Goal: Transaction & Acquisition: Obtain resource

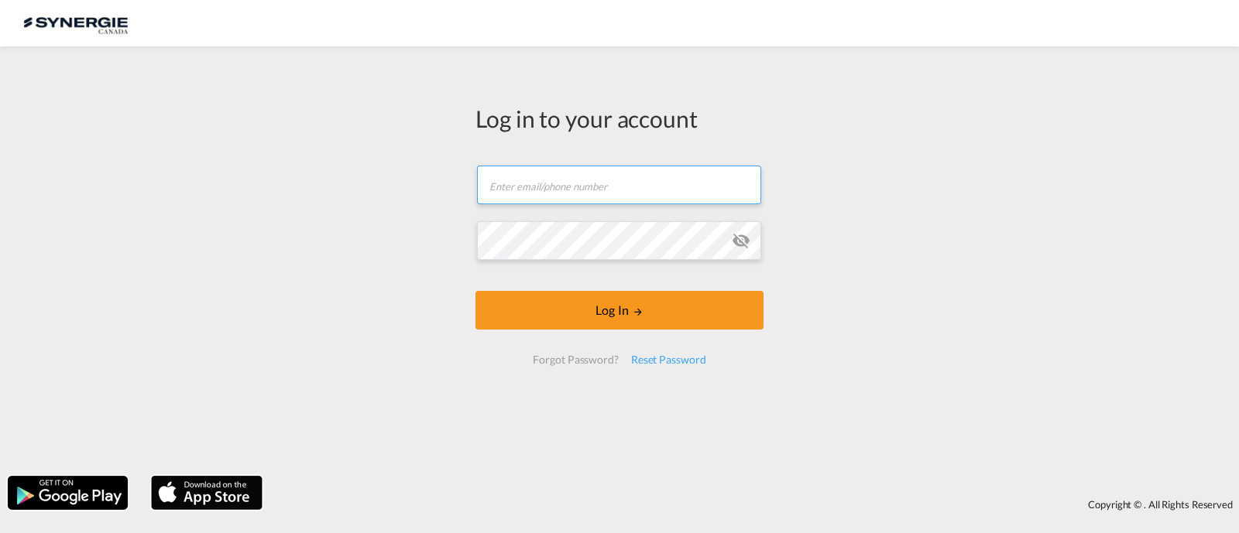
type input "[EMAIL_ADDRESS][DOMAIN_NAME]"
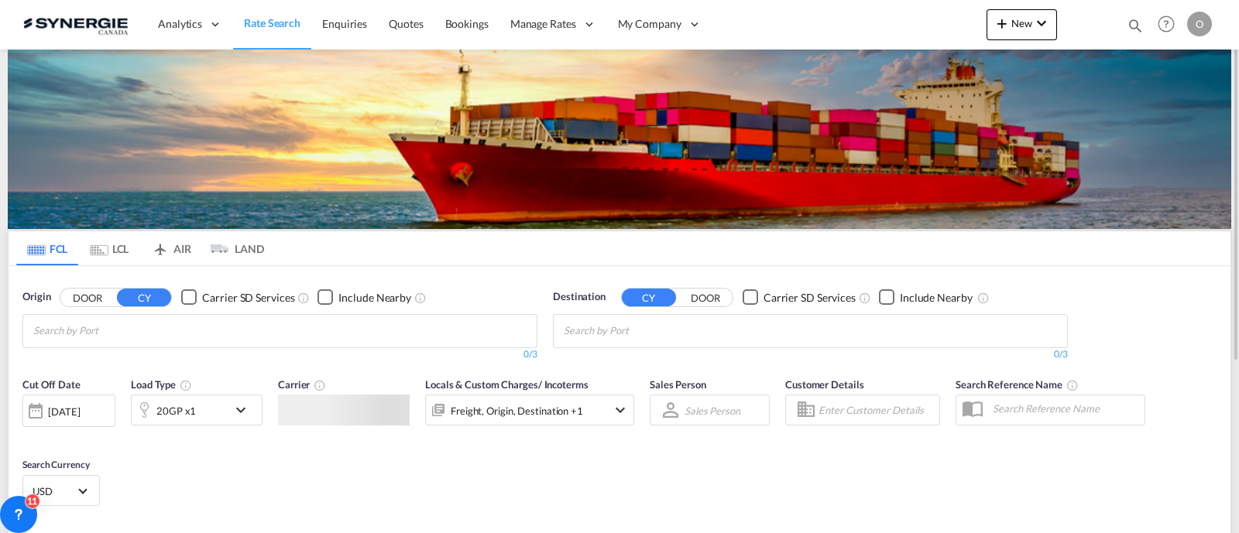
click at [1119, 22] on div "Bookings Quotes Enquiries Help Resources Product Release O My Profile Logout" at bounding box center [1166, 24] width 98 height 48
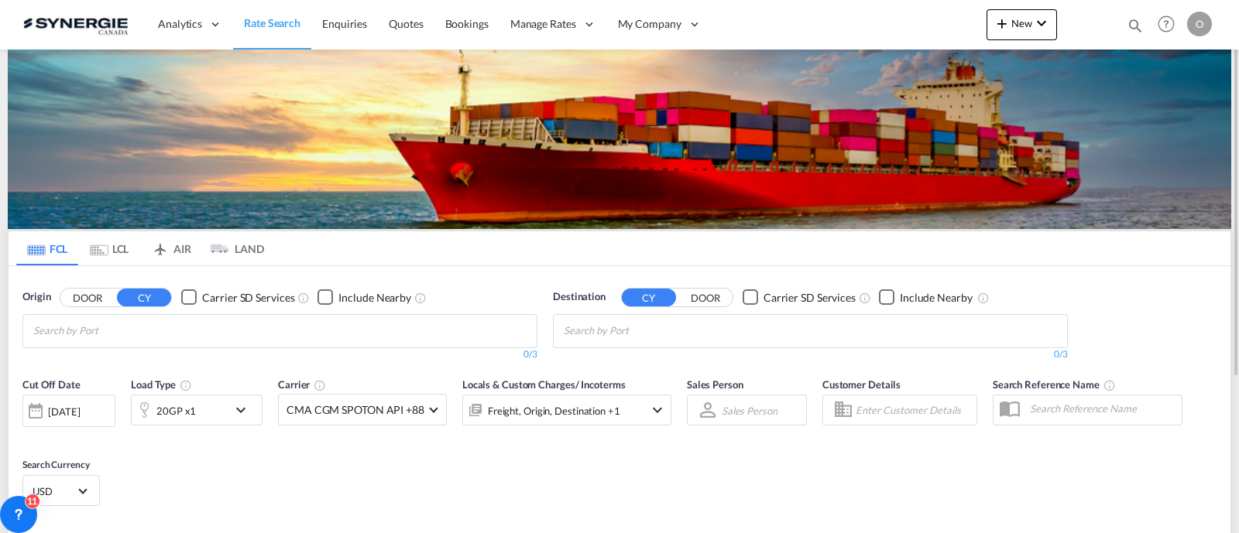
click at [1131, 22] on md-icon "icon-magnify" at bounding box center [1134, 25] width 17 height 17
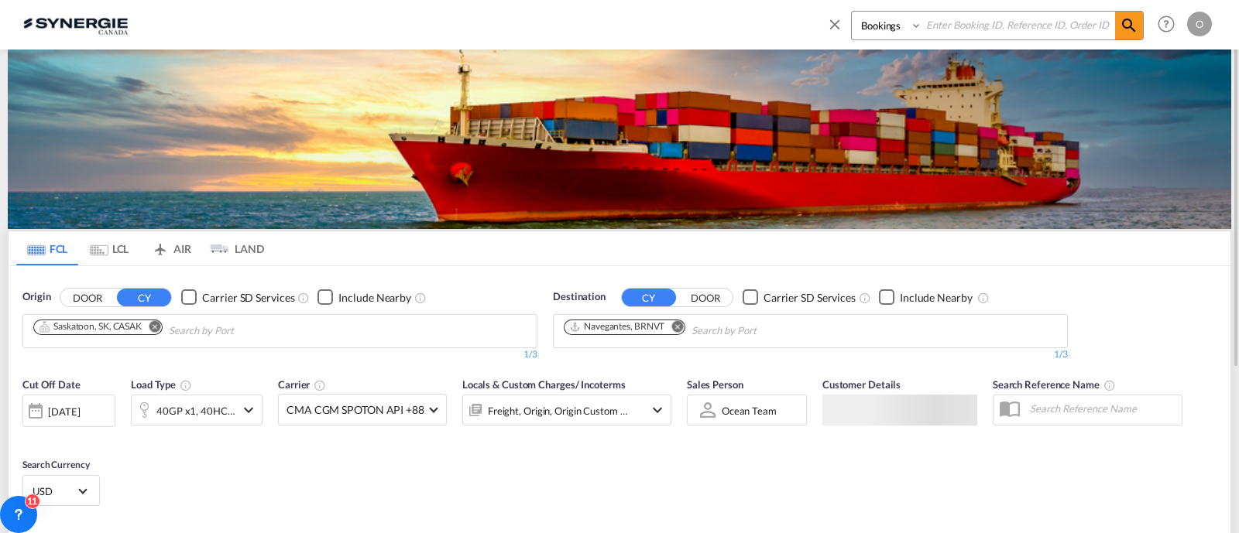
click at [882, 36] on select "Bookings Quotes Enquiries" at bounding box center [889, 26] width 74 height 28
select select "Quotes"
click at [852, 12] on select "Bookings Quotes Enquiries" at bounding box center [889, 26] width 74 height 28
click at [946, 22] on input at bounding box center [1018, 25] width 193 height 27
paste input "SYC000013510"
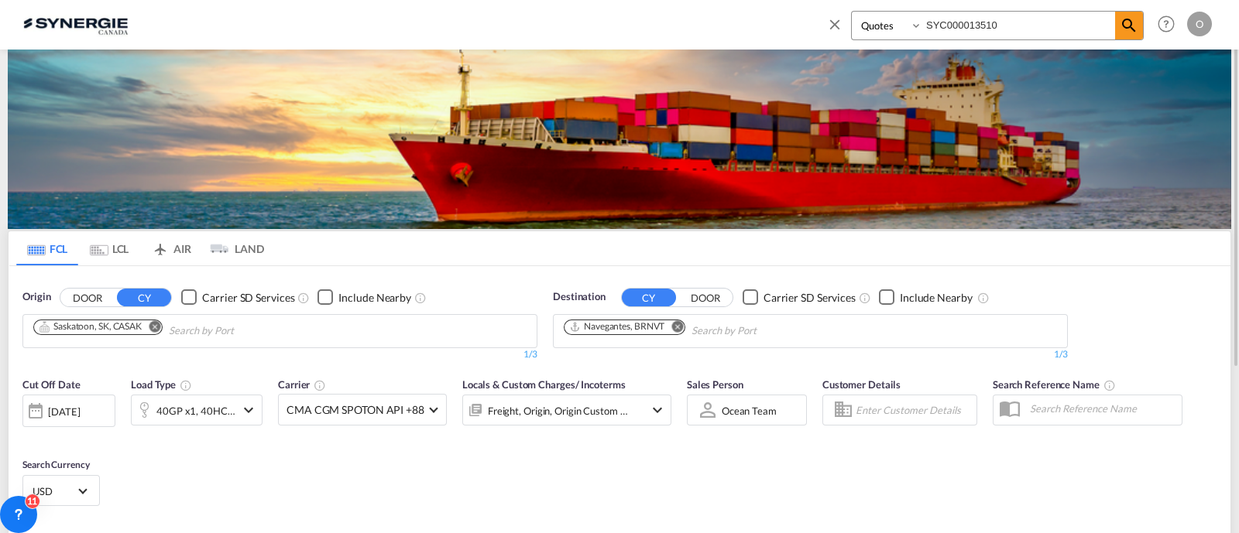
click at [1165, 33] on div "Bookings Quotes Enquiries SYC000013510 Help Resources Product Release O My Prof…" at bounding box center [1016, 24] width 399 height 48
type input "SYC000013510"
click at [1135, 21] on md-icon "icon-magnify" at bounding box center [1128, 25] width 19 height 19
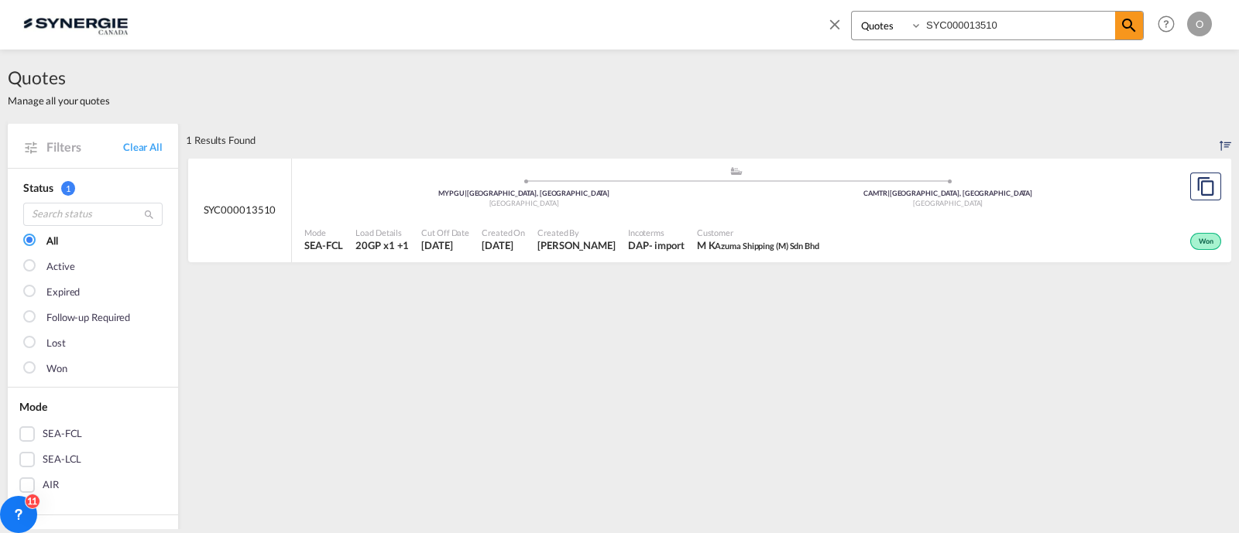
click at [669, 221] on div "Incoterms DAP - import" at bounding box center [656, 240] width 69 height 39
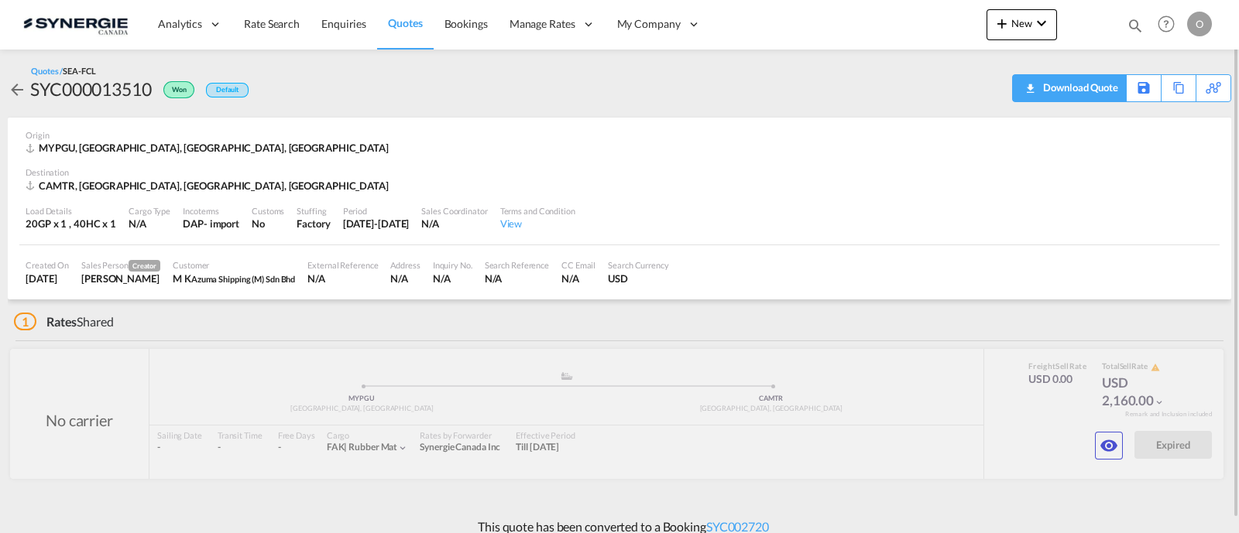
click at [1103, 94] on div "Download Quote" at bounding box center [1078, 87] width 79 height 25
click at [1115, 446] on md-icon "icon-eye" at bounding box center [1108, 446] width 19 height 19
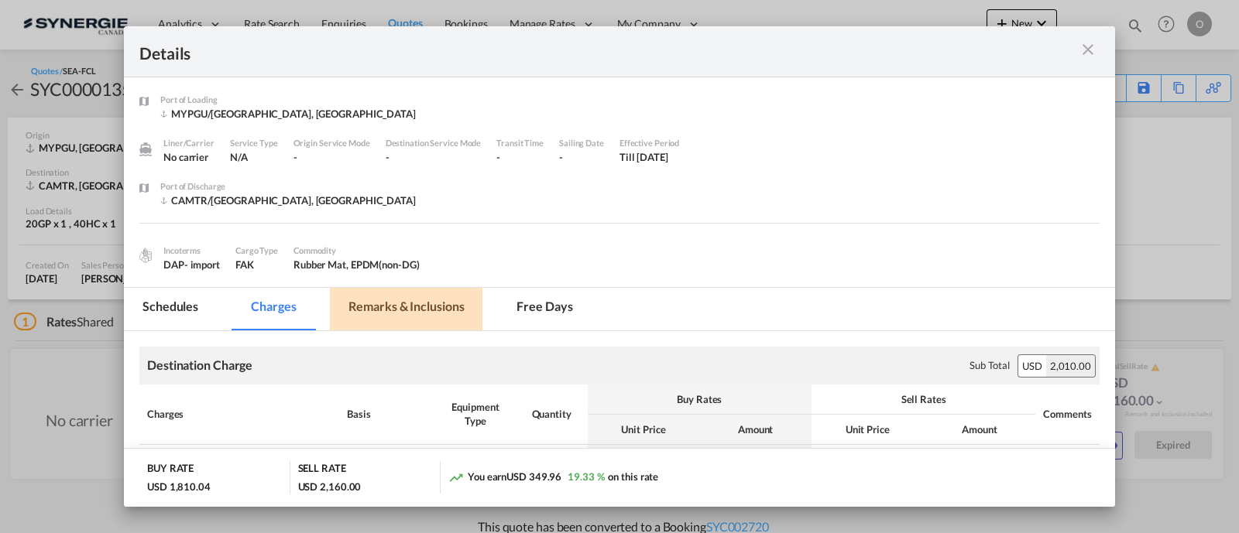
click at [391, 301] on md-tab-item "Remarks & Inclusions" at bounding box center [406, 309] width 152 height 43
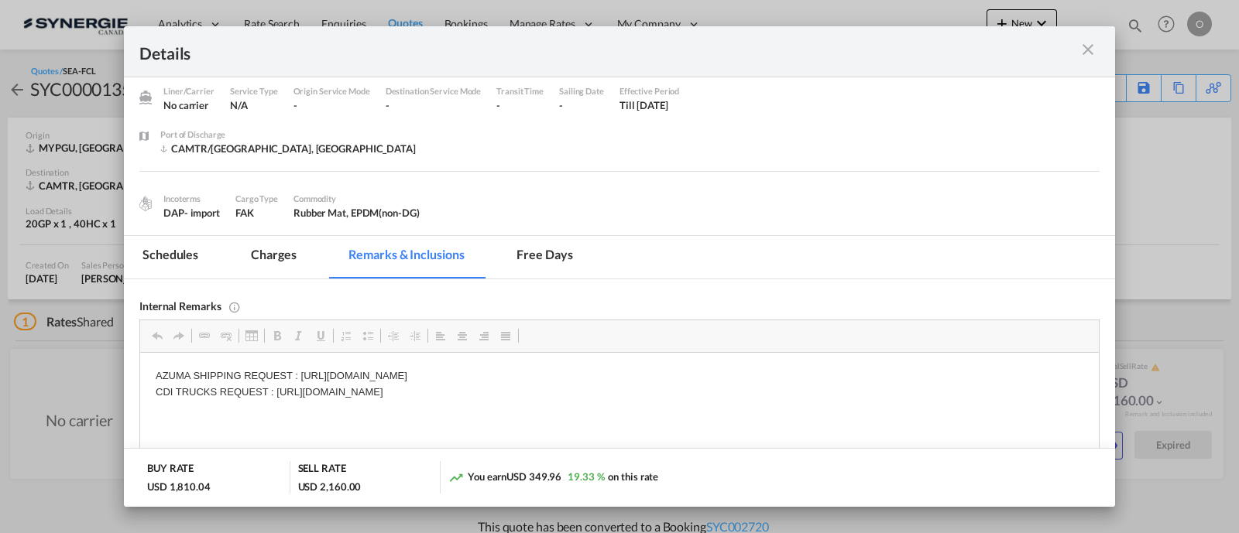
scroll to position [116, 0]
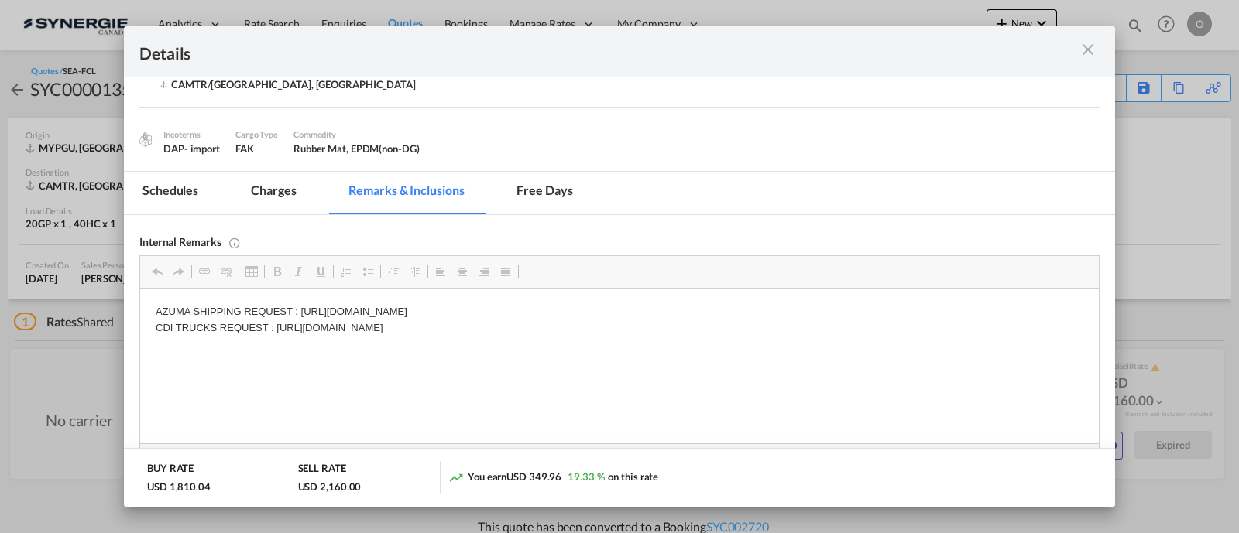
drag, startPoint x: 276, startPoint y: 331, endPoint x: 423, endPoint y: 341, distance: 147.4
drag, startPoint x: 277, startPoint y: 325, endPoint x: 694, endPoint y: 325, distance: 416.5
click at [694, 325] on p "AZUMA SHIPPING REQUEST : https://app.frontapp.com/open/cnv_q043n9r?key=o0Xhv0Ty…" at bounding box center [619, 320] width 927 height 33
copy p "https://app.frontapp.com/open/cnv_q07thhr?key=UNEYU0l-PXk76MA2s-IH2yAkSVC3T166"
click at [1094, 49] on md-icon "icon-close m-3 fg-AAA8AD cursor" at bounding box center [1087, 49] width 19 height 19
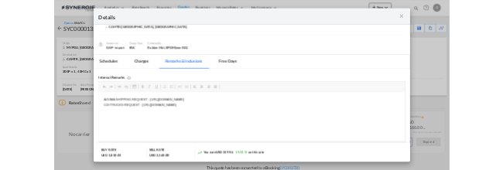
scroll to position [73, 0]
